Goal: Transaction & Acquisition: Purchase product/service

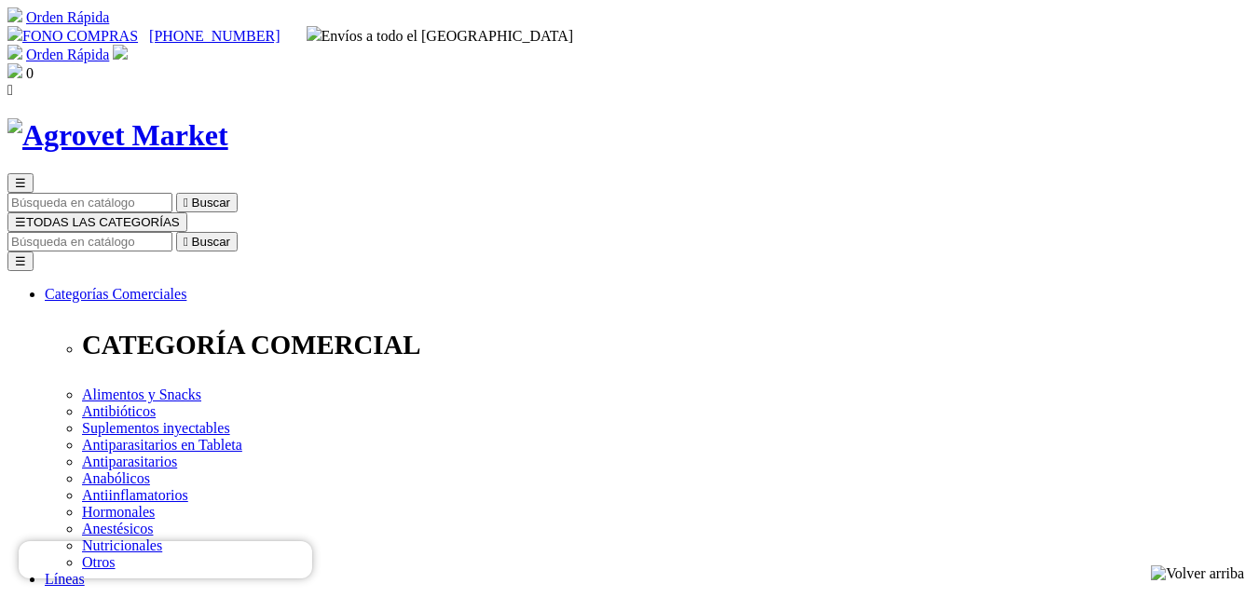
click at [172, 232] on input "Buscar" at bounding box center [89, 242] width 165 height 20
type input "modiv"
